Goal: Check status: Check status

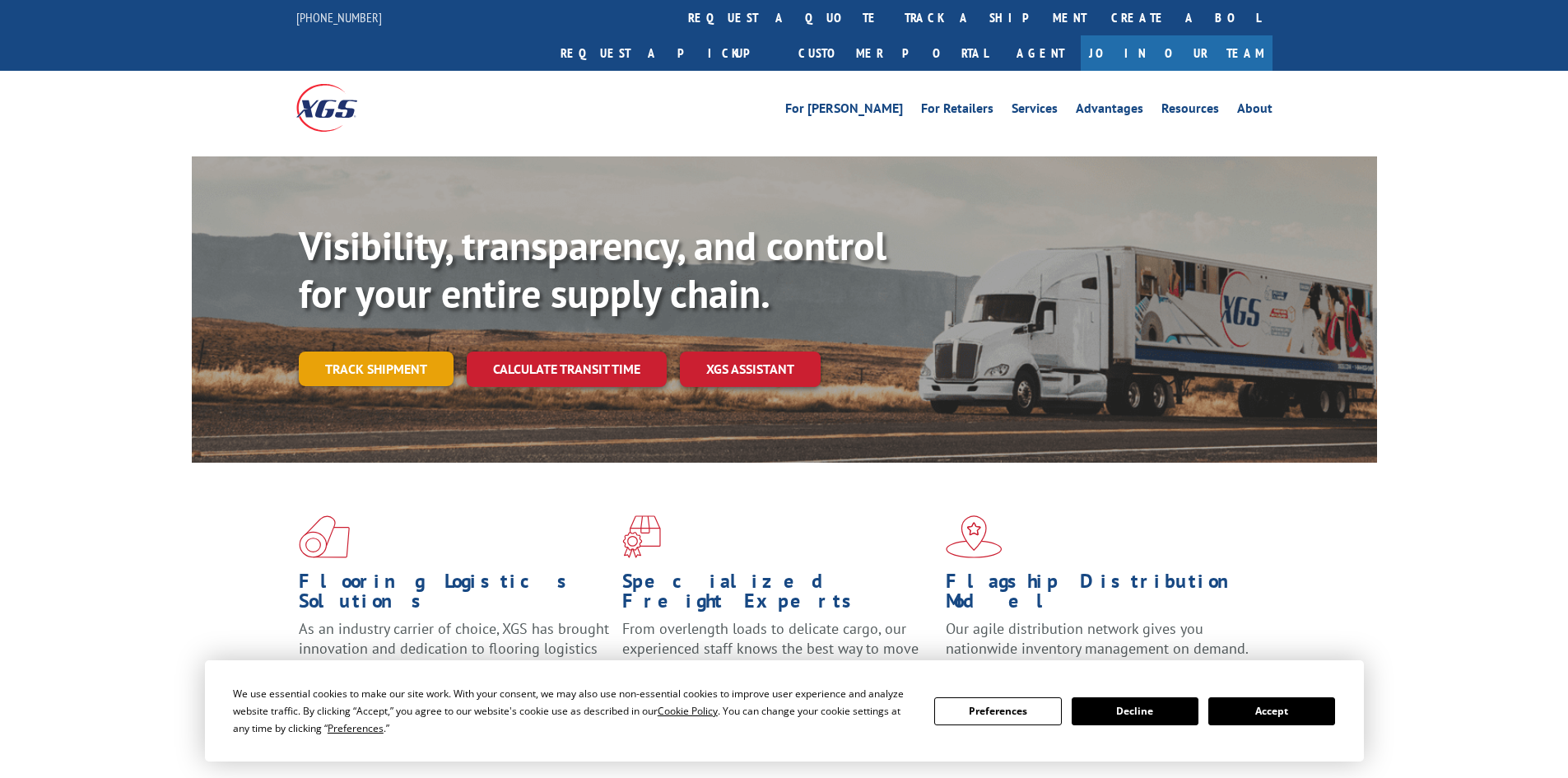
click at [410, 351] on link "Track shipment" at bounding box center [377, 369] width 155 height 35
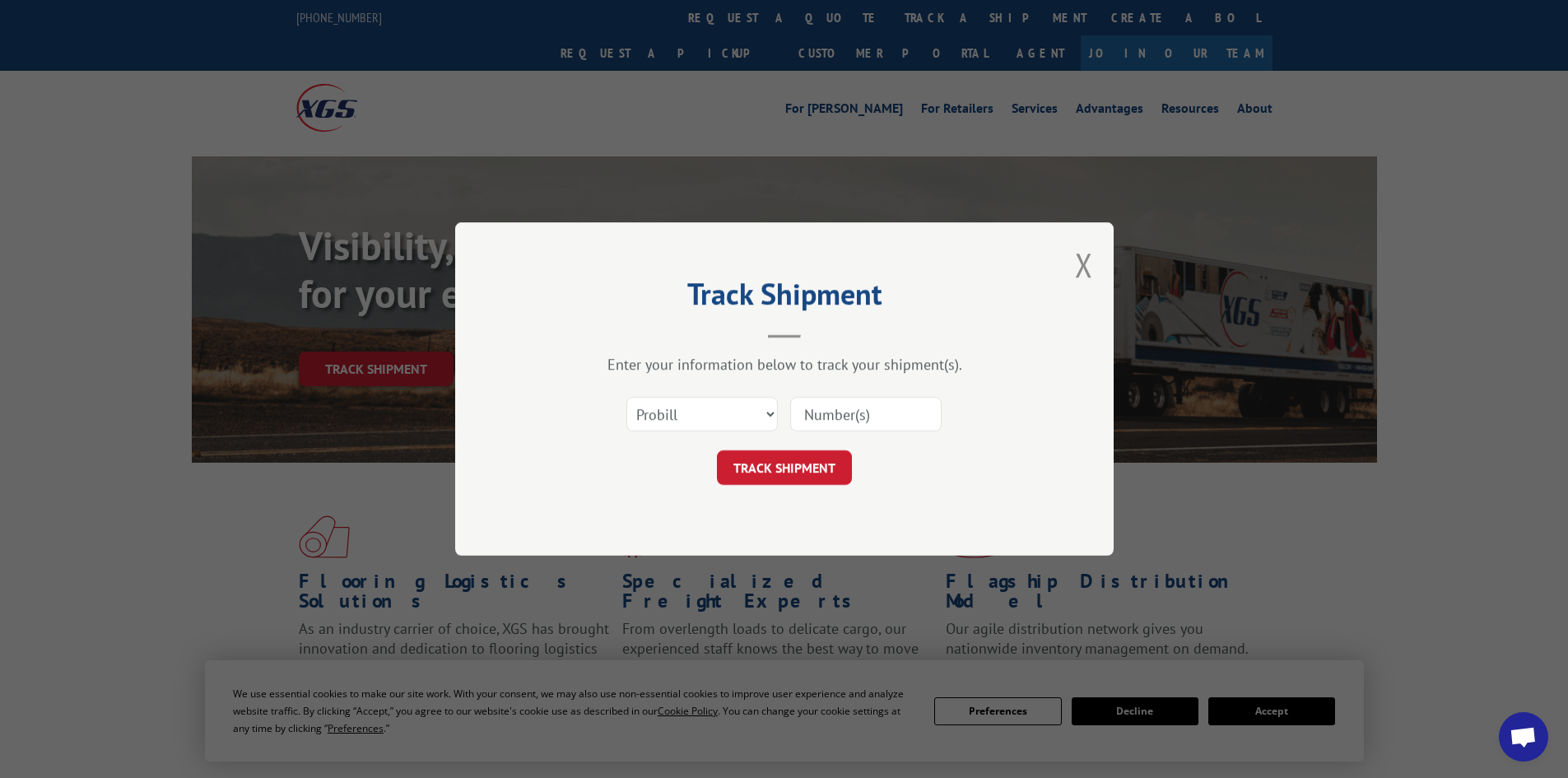
click at [813, 419] on input at bounding box center [865, 414] width 151 height 35
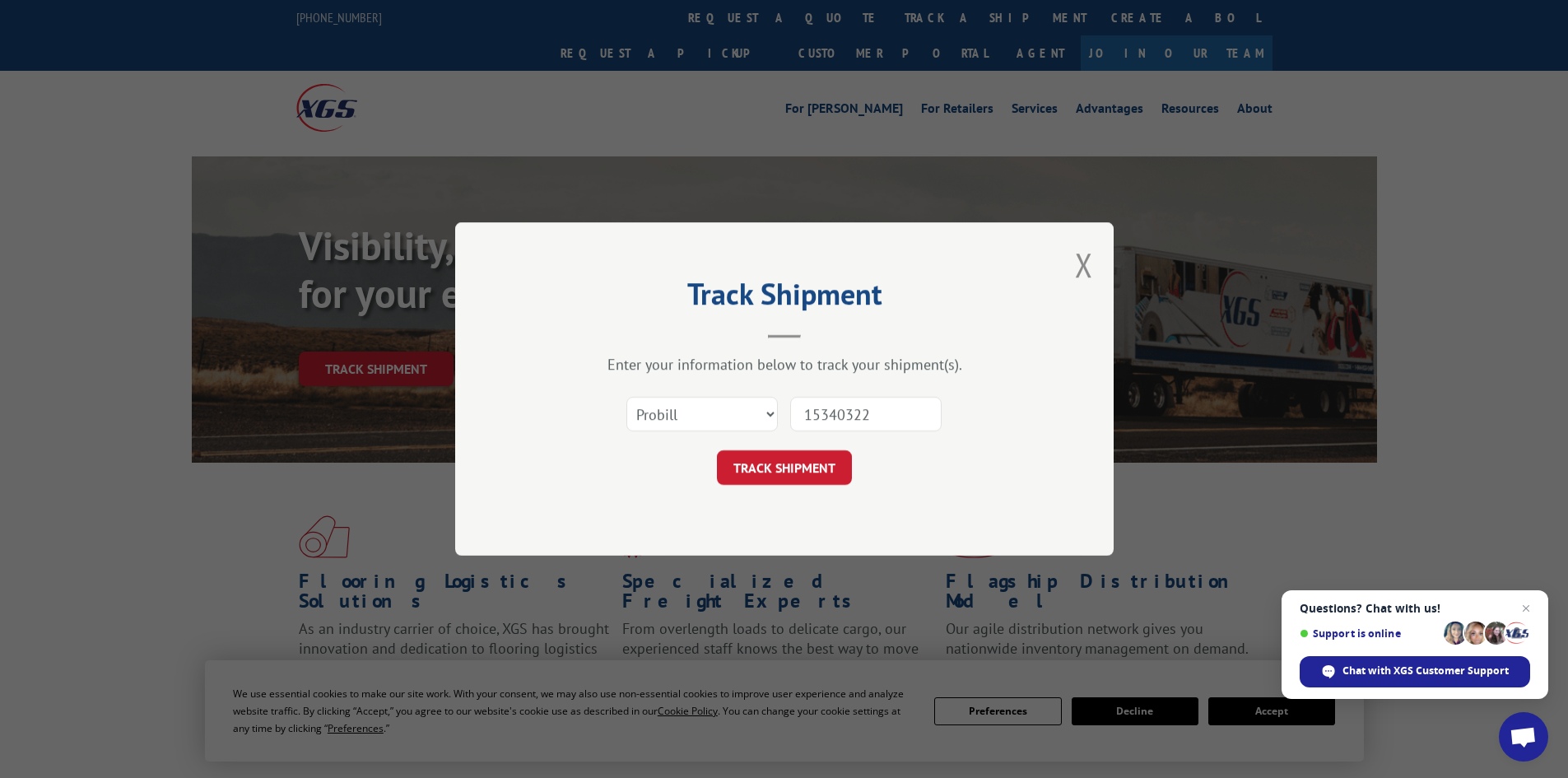
type input "15340322"
click at [717, 450] on button "TRACK SHIPMENT" at bounding box center [784, 467] width 135 height 35
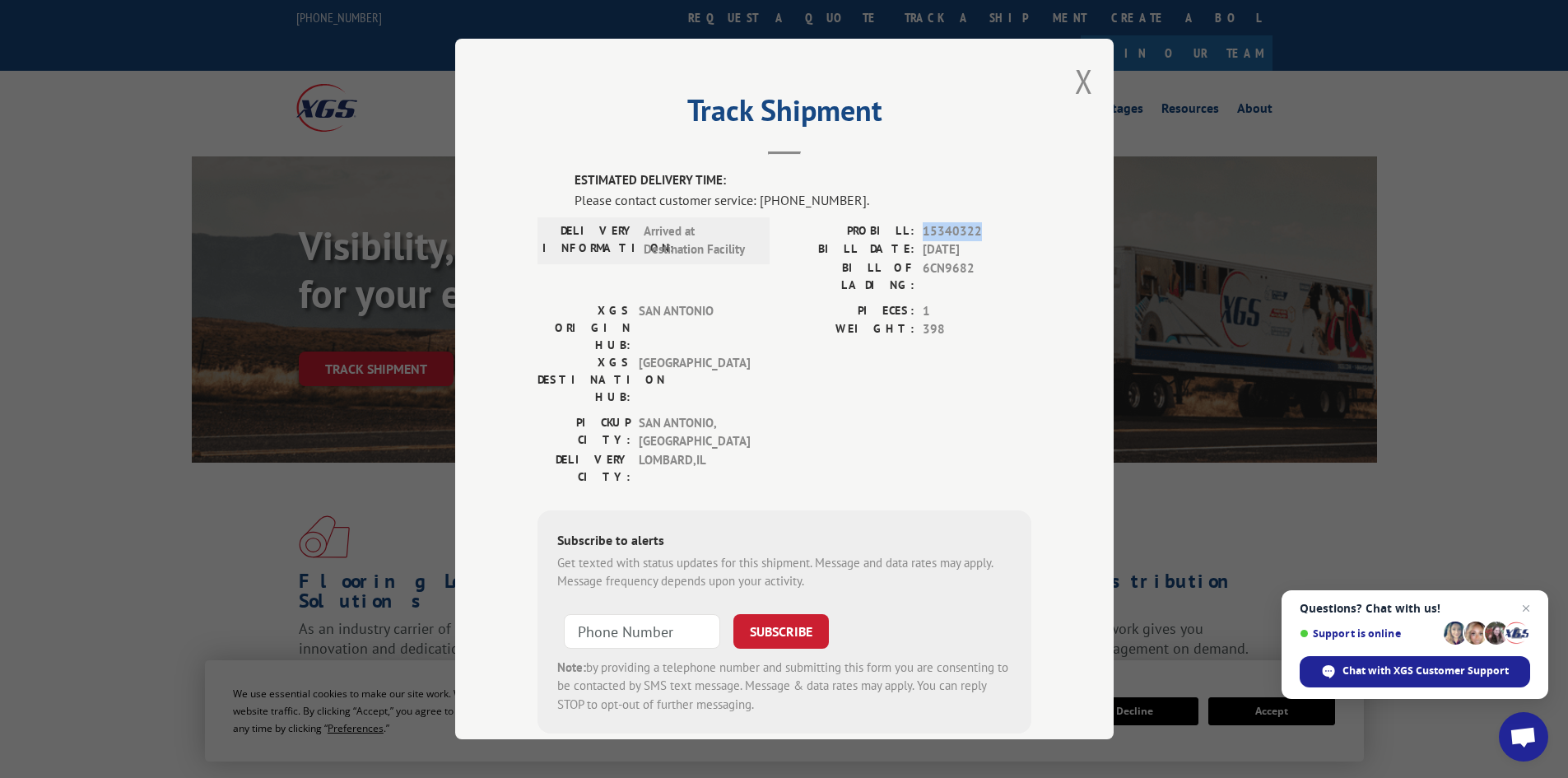
drag, startPoint x: 916, startPoint y: 228, endPoint x: 984, endPoint y: 232, distance: 68.1
click at [984, 232] on div "PROBILL: 15340322" at bounding box center [907, 232] width 247 height 19
copy span "15340322"
click at [1081, 81] on button "Close modal" at bounding box center [1084, 80] width 18 height 44
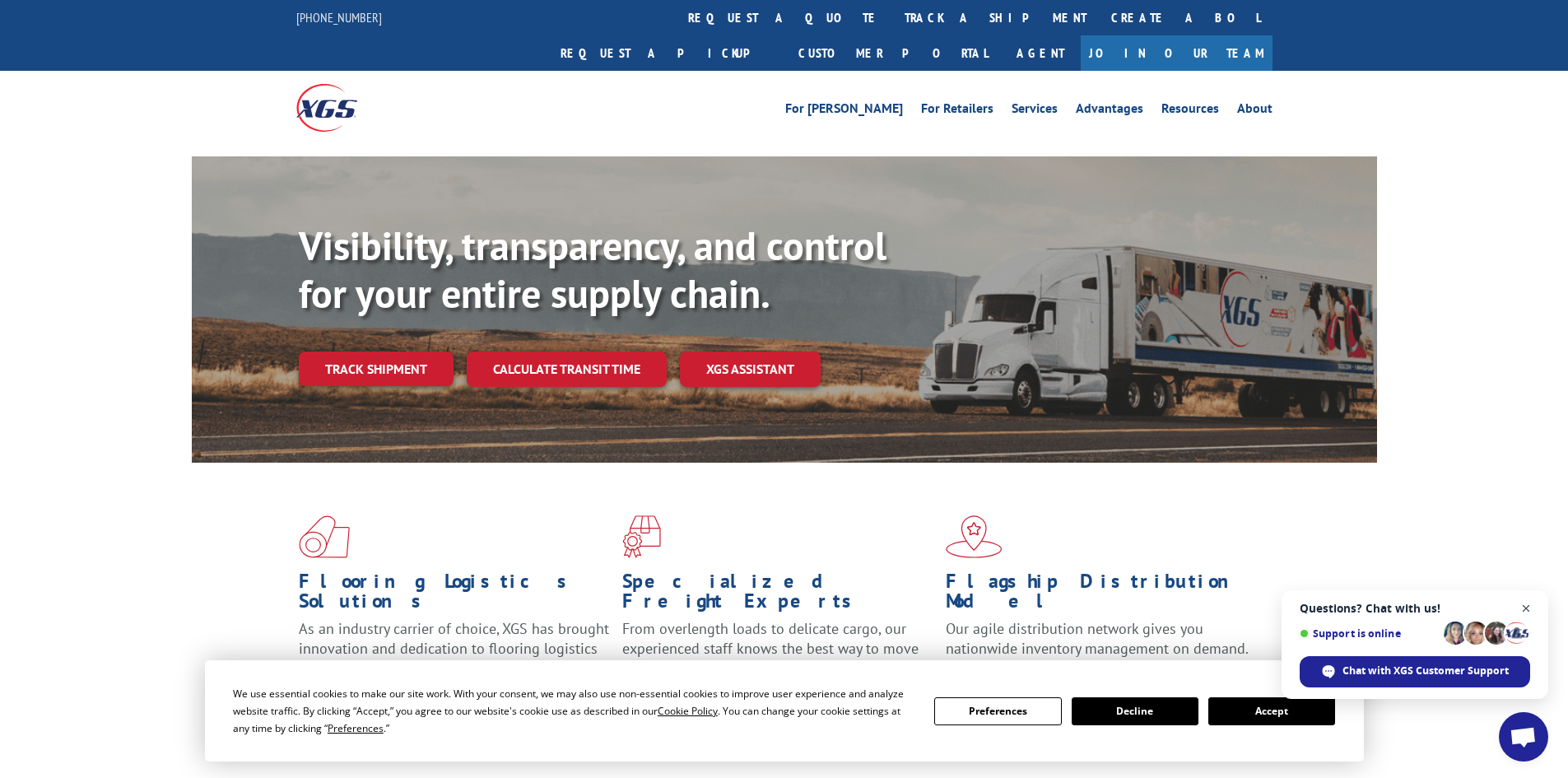
click at [1531, 606] on span "Close chat" at bounding box center [1526, 608] width 20 height 20
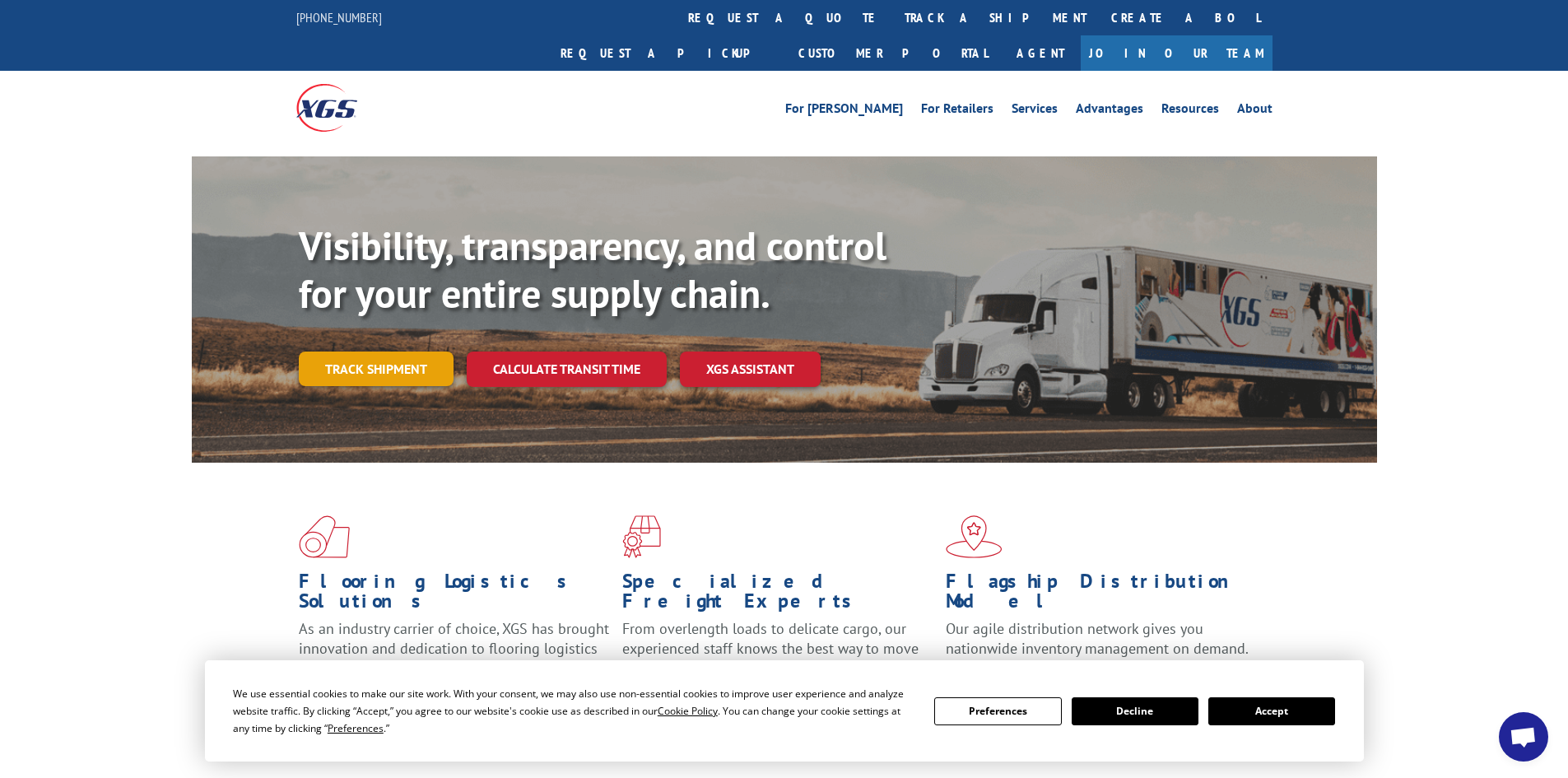
click at [372, 351] on link "Track shipment" at bounding box center [377, 369] width 155 height 35
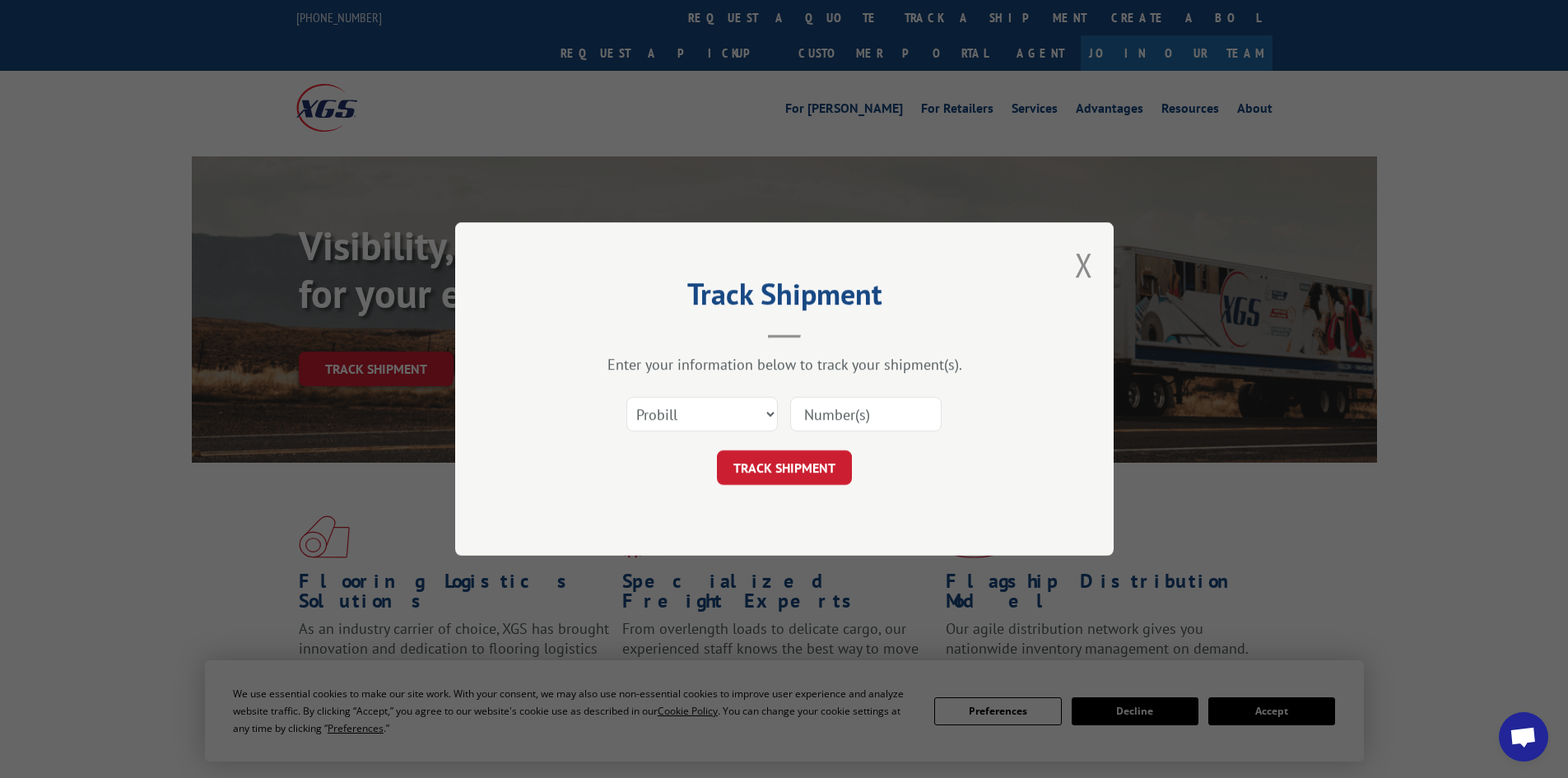
click at [829, 410] on input at bounding box center [865, 414] width 151 height 35
paste input "15340322"
type input "15340322"
click at [786, 474] on button "TRACK SHIPMENT" at bounding box center [784, 467] width 135 height 35
